Goal: Task Accomplishment & Management: Manage account settings

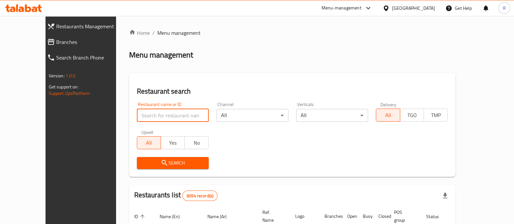
click at [165, 114] on input "search" at bounding box center [173, 115] width 72 height 13
type input "sweetna"
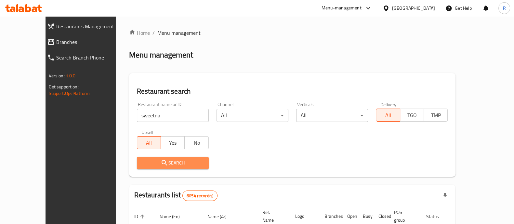
click at [181, 162] on span "Search" at bounding box center [172, 163] width 61 height 8
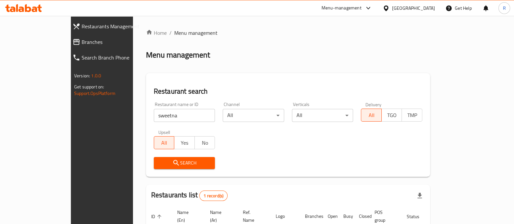
scroll to position [53, 0]
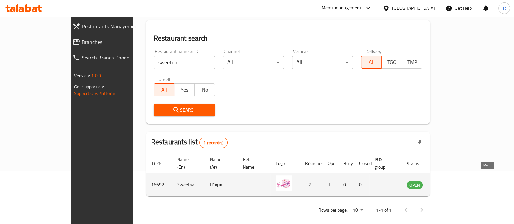
click at [448, 182] on icon "enhanced table" at bounding box center [444, 185] width 7 height 6
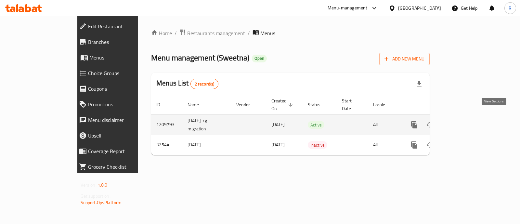
click at [465, 121] on icon "enhanced table" at bounding box center [461, 125] width 8 height 8
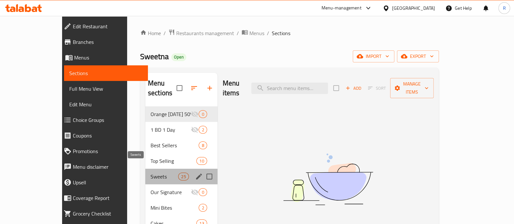
click at [150, 173] on span "Sweets" at bounding box center [164, 177] width 28 height 8
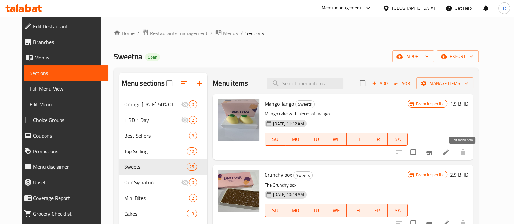
click at [449, 152] on icon at bounding box center [446, 152] width 6 height 6
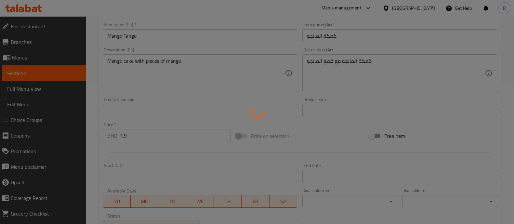
scroll to position [140, 0]
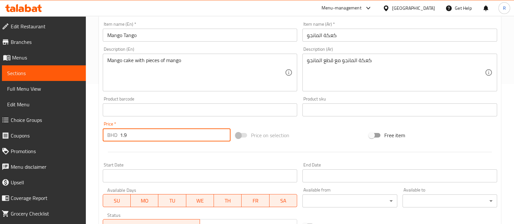
click at [121, 134] on input "1.9" at bounding box center [175, 134] width 111 height 13
click at [122, 134] on input "1.9" at bounding box center [175, 134] width 111 height 13
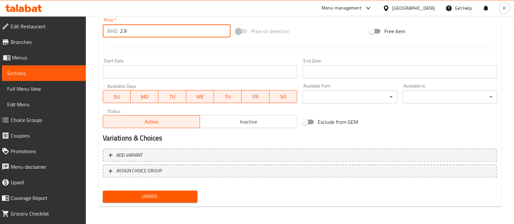
type input "2.9"
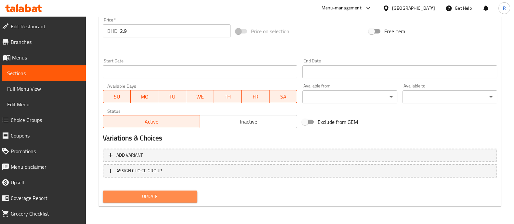
click at [138, 196] on span "Update" at bounding box center [150, 196] width 84 height 8
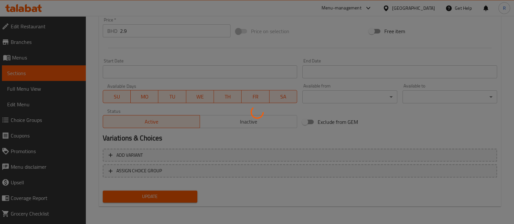
click at [138, 196] on div at bounding box center [257, 112] width 514 height 224
click at [161, 197] on div at bounding box center [257, 112] width 514 height 224
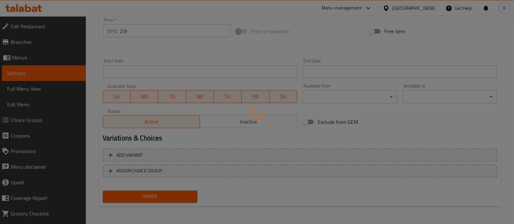
click at [371, 42] on div at bounding box center [257, 112] width 514 height 224
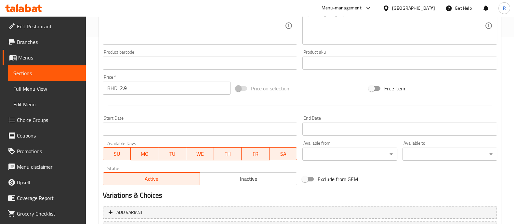
scroll to position [244, 0]
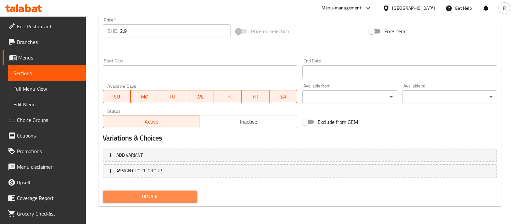
click at [176, 192] on span "Update" at bounding box center [150, 196] width 84 height 8
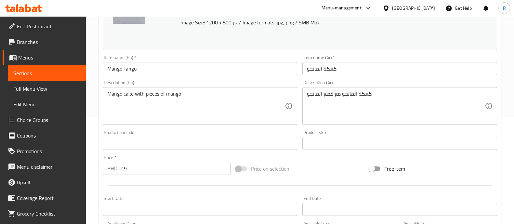
scroll to position [0, 0]
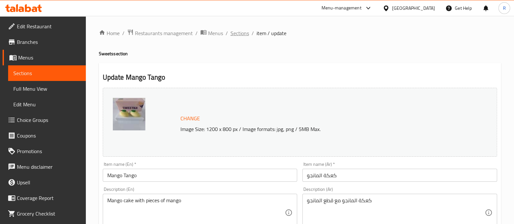
click at [236, 34] on span "Sections" at bounding box center [239, 33] width 19 height 8
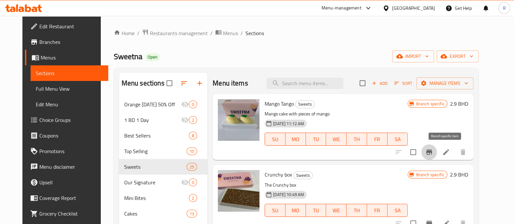
click at [433, 154] on icon "Branch-specific-item" at bounding box center [429, 152] width 8 height 8
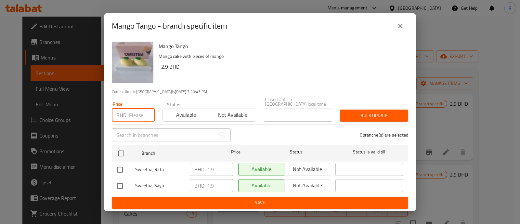
click at [136, 112] on input "number" at bounding box center [142, 115] width 26 height 13
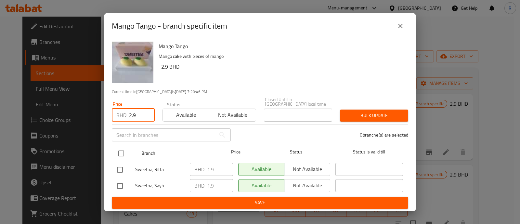
type input "2.9"
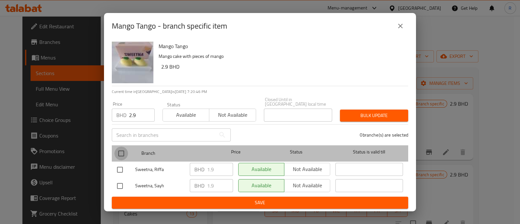
click at [122, 153] on input "checkbox" at bounding box center [121, 154] width 14 height 14
checkbox input "true"
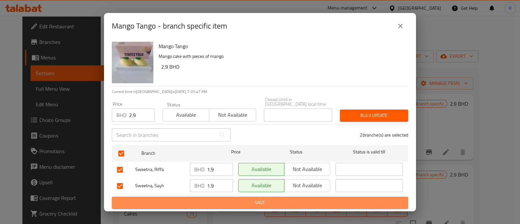
click at [160, 202] on span "Save" at bounding box center [260, 203] width 286 height 8
